Goal: Task Accomplishment & Management: Use online tool/utility

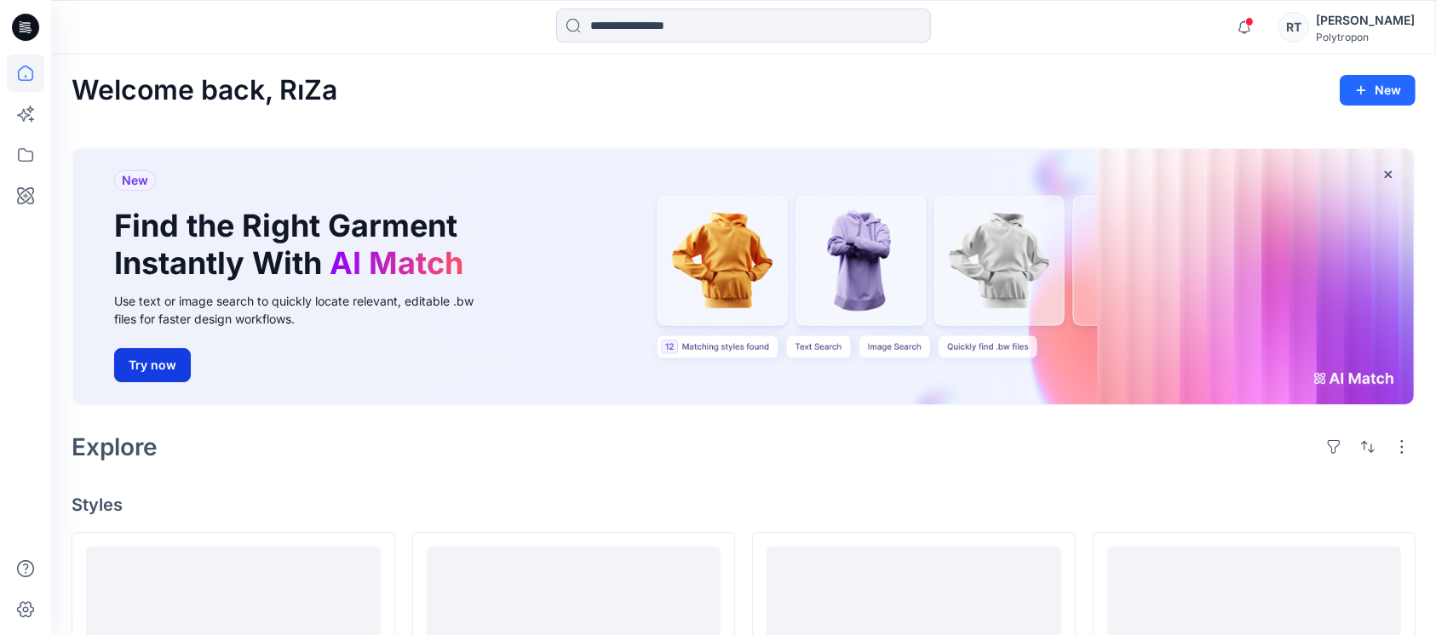
click at [141, 360] on button "Try now" at bounding box center [152, 365] width 77 height 34
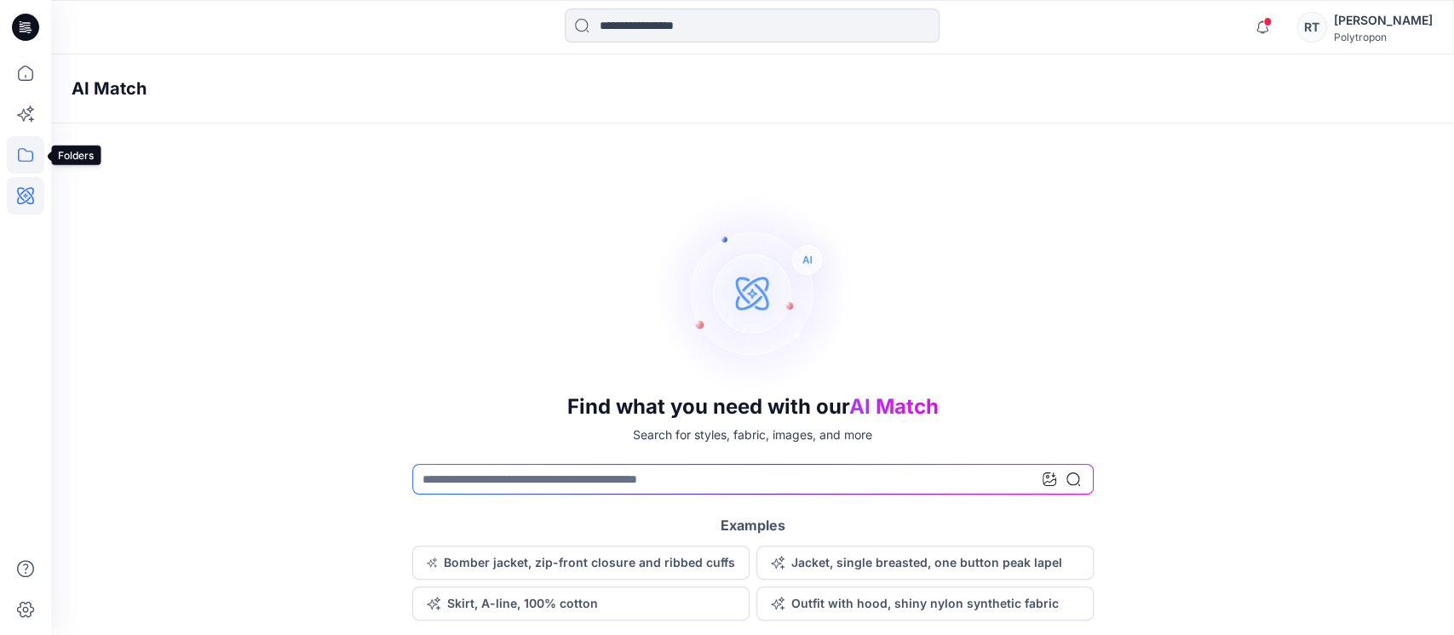
click at [24, 155] on icon at bounding box center [25, 154] width 37 height 37
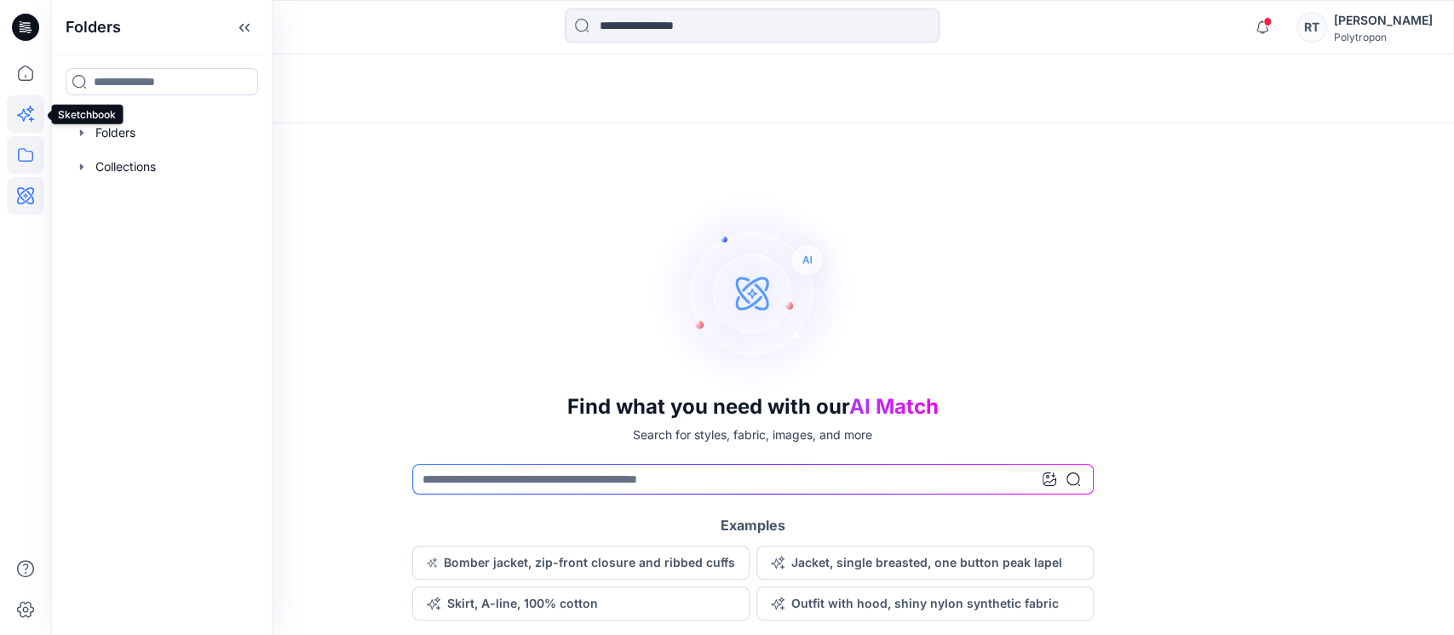
click at [26, 118] on icon at bounding box center [25, 113] width 37 height 37
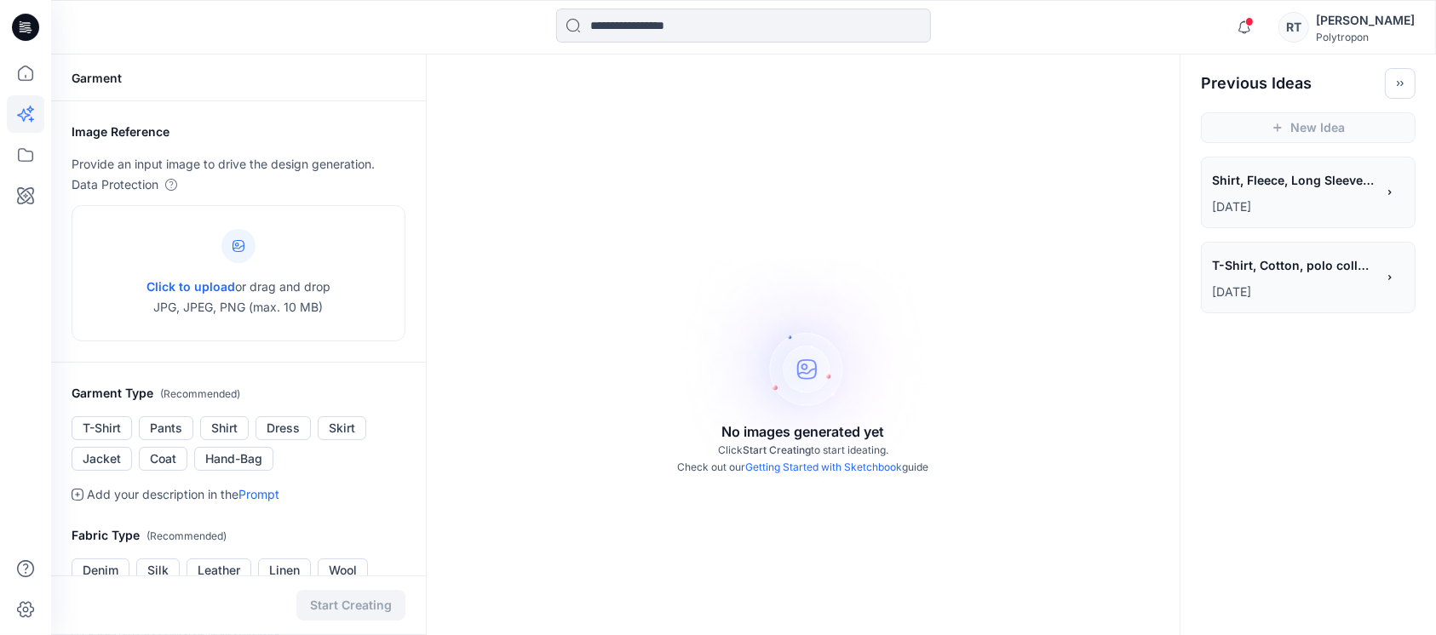
click at [1231, 262] on span "T-Shirt, Cotton, polo collar with 2 buttons placket, a pocket on left chest. Je…" at bounding box center [1293, 265] width 162 height 25
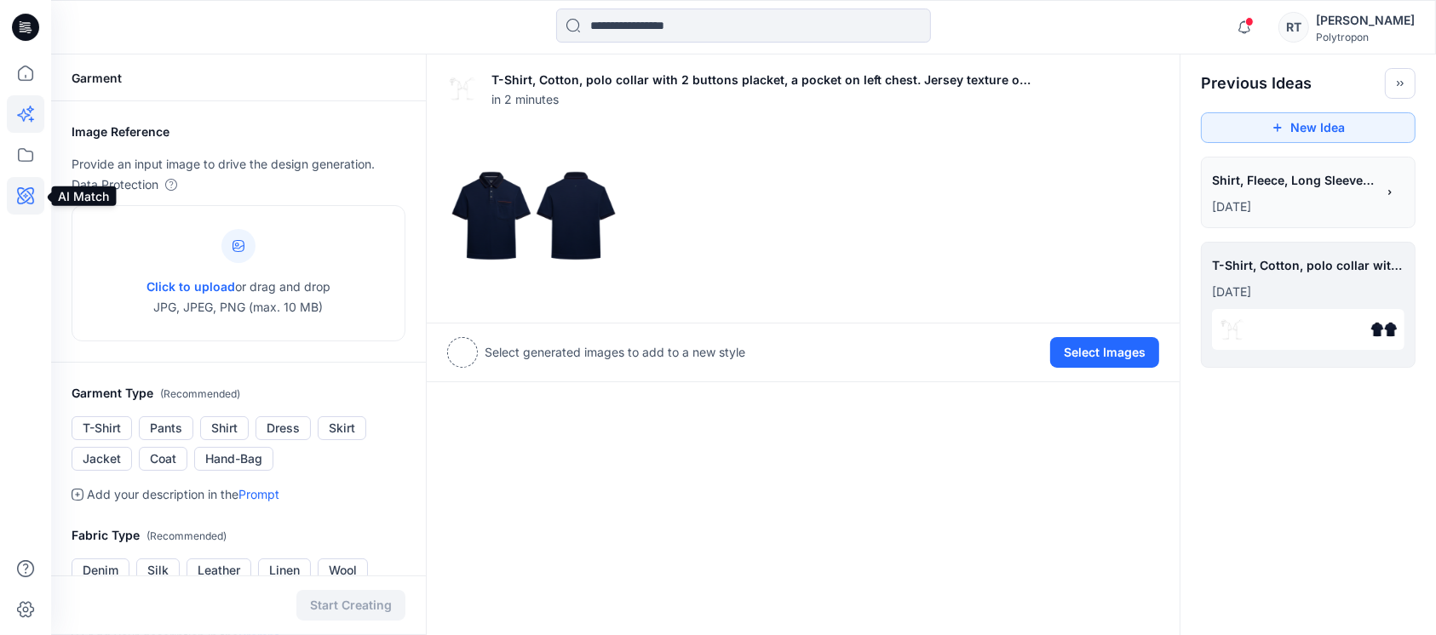
click at [15, 188] on icon at bounding box center [25, 195] width 37 height 37
